Goal: Find contact information: Find contact information

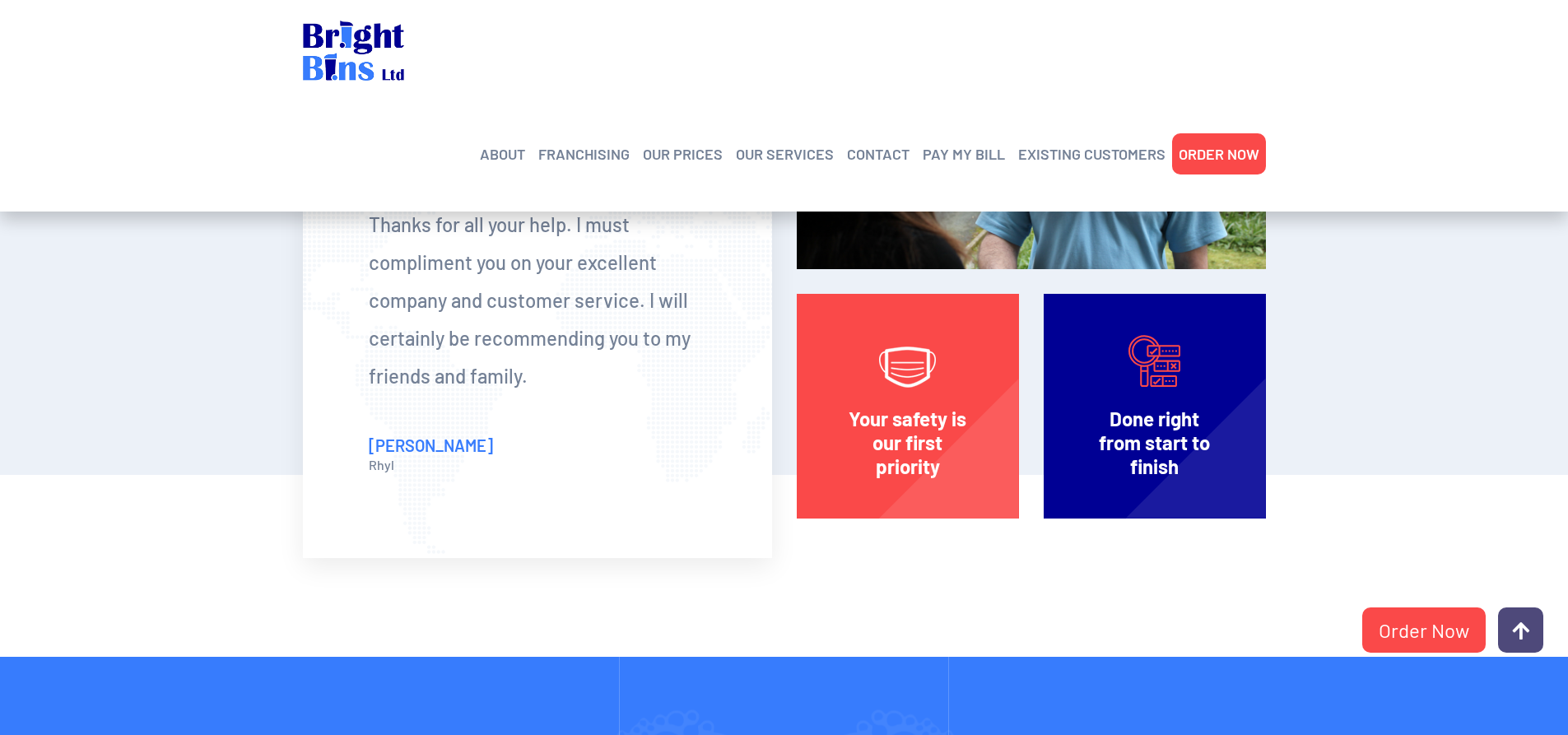
scroll to position [3223, 0]
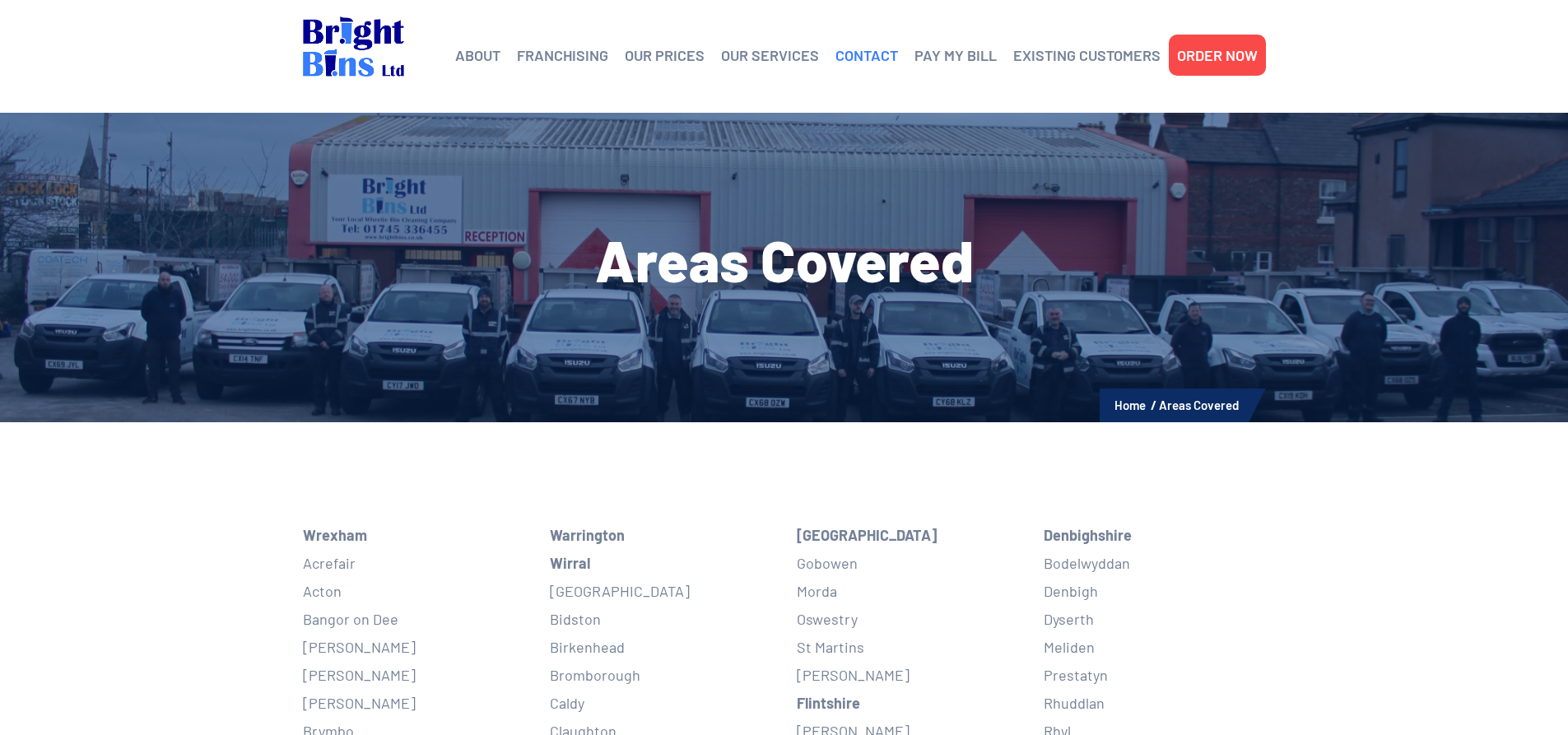
click at [860, 56] on link "CONTACT" at bounding box center [866, 56] width 62 height 25
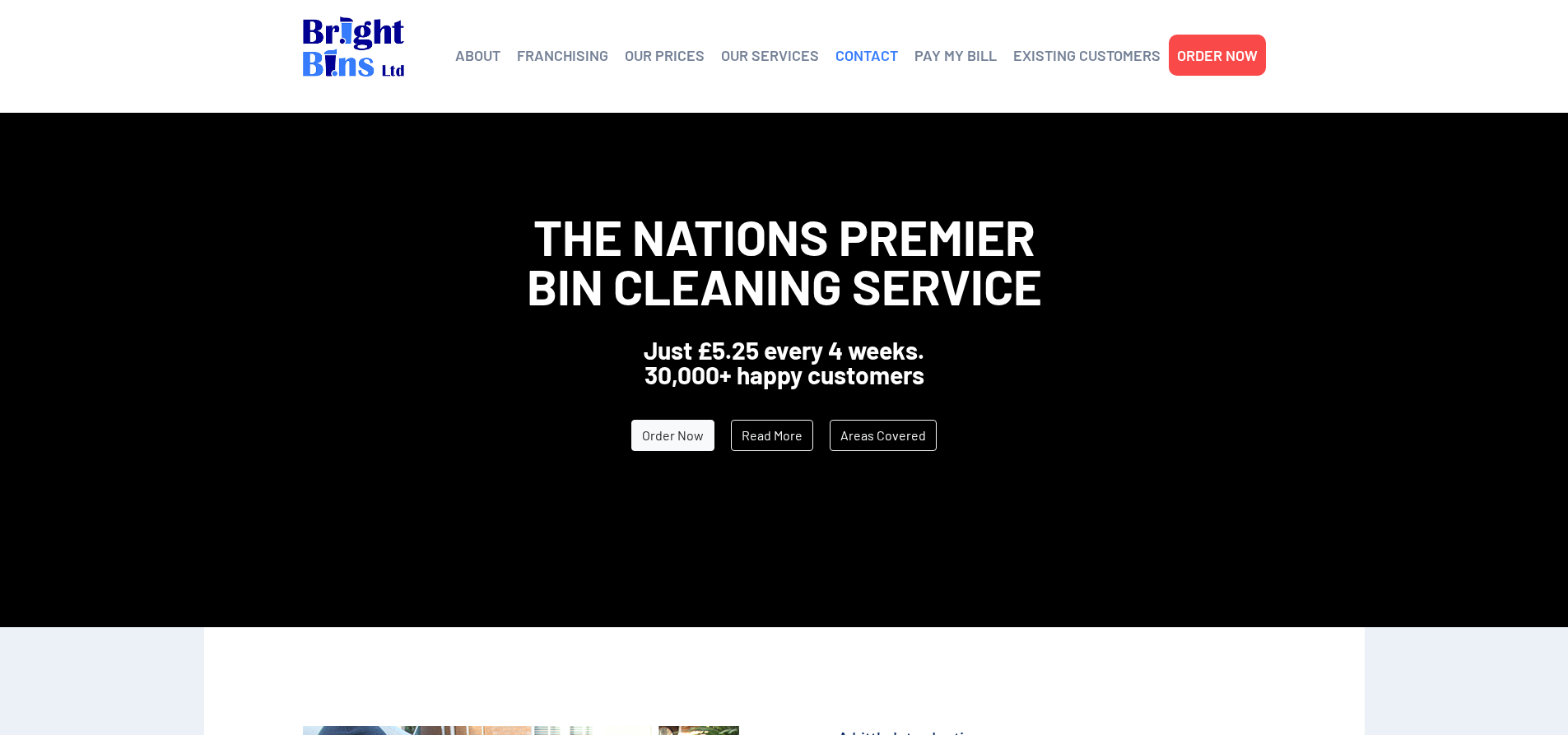
click at [864, 51] on link "CONTACT" at bounding box center [866, 56] width 62 height 25
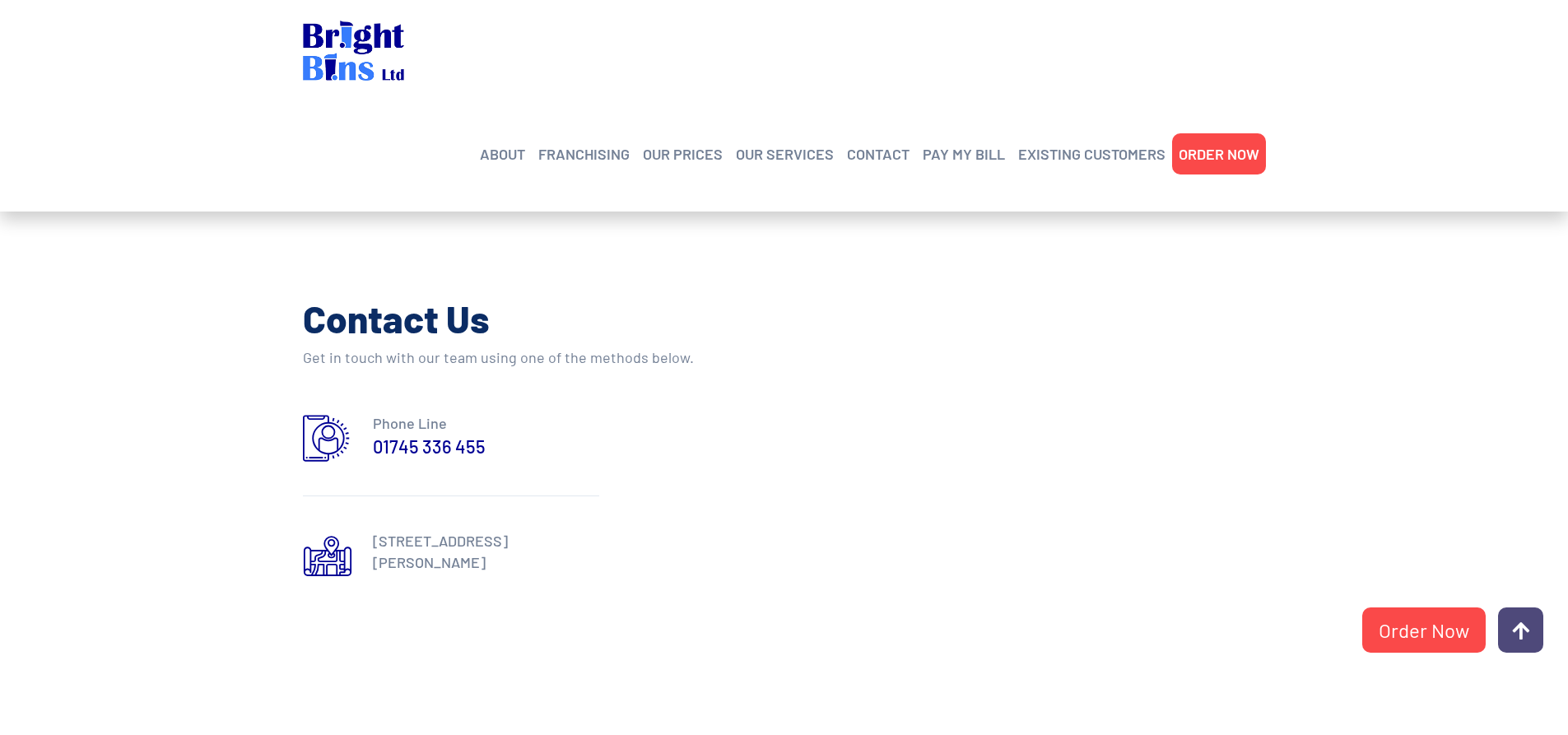
scroll to position [640, 0]
